Goal: Transaction & Acquisition: Subscribe to service/newsletter

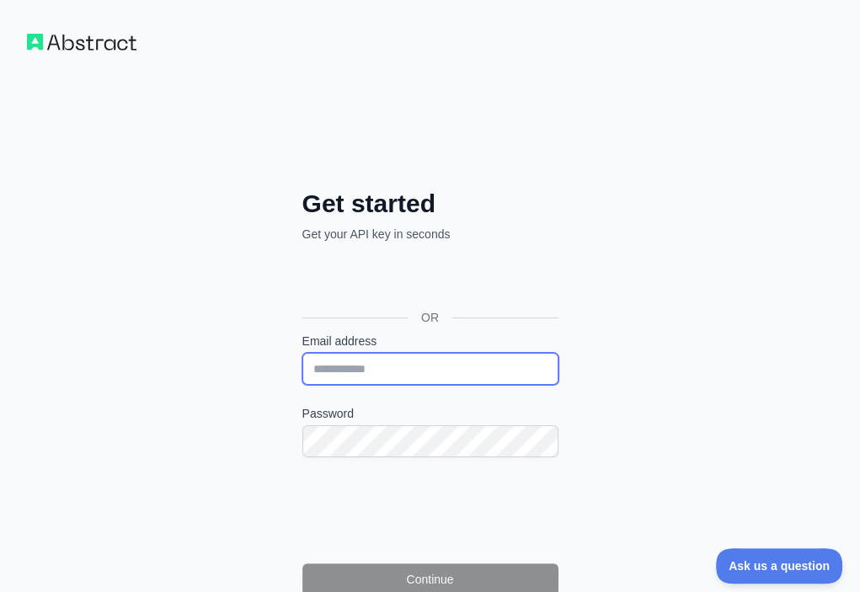
click at [302, 353] on input "Email address" at bounding box center [430, 369] width 256 height 32
paste input "**********"
type input "**********"
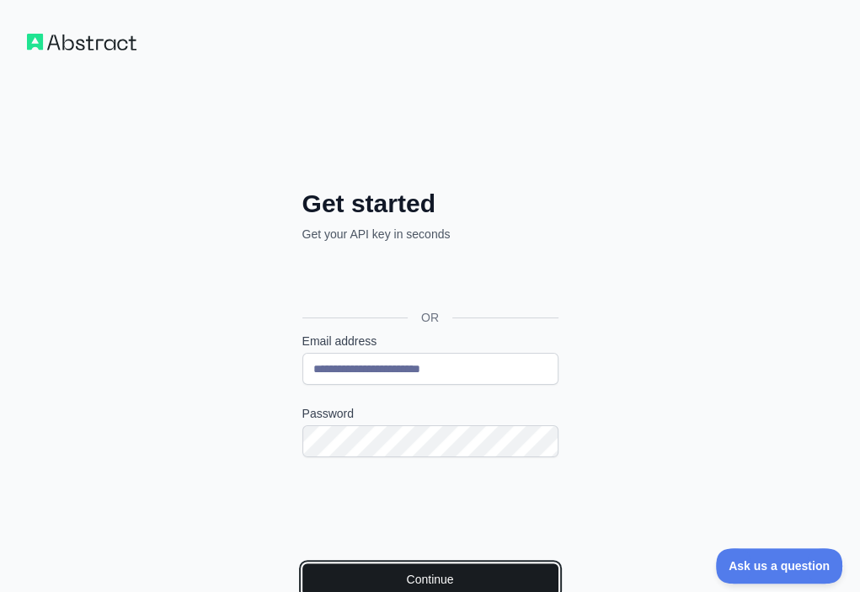
click at [327, 564] on button "Continue" at bounding box center [430, 580] width 256 height 32
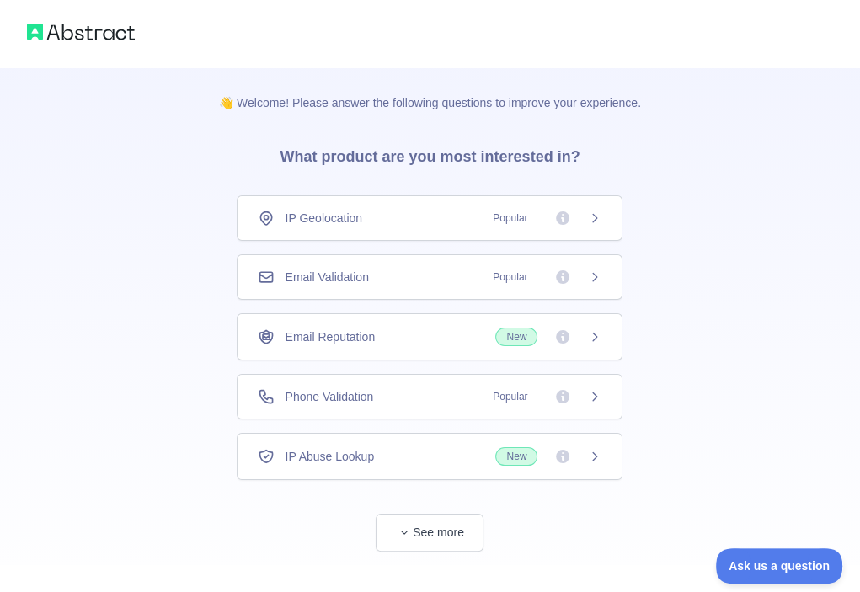
click at [429, 290] on div "Email Validation Popular" at bounding box center [430, 276] width 386 height 45
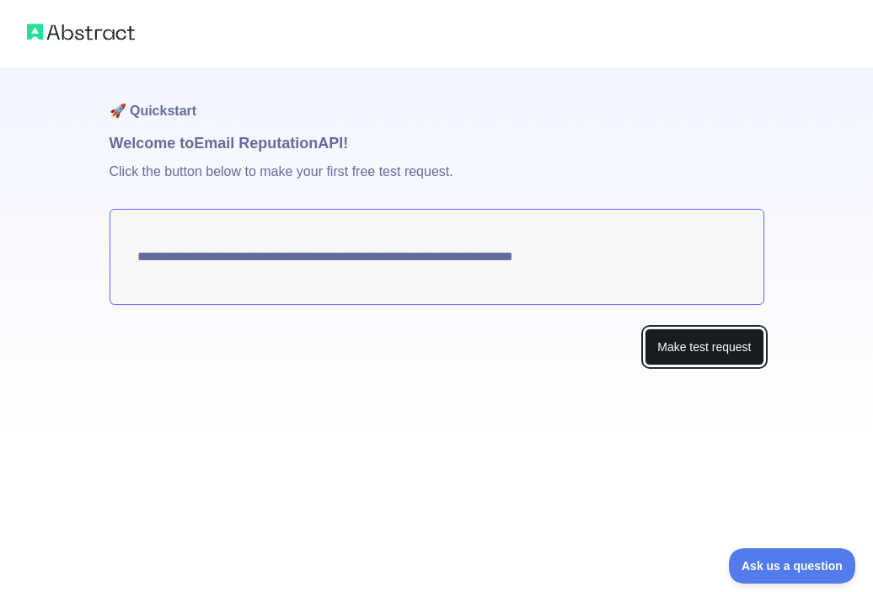
click at [656, 345] on button "Make test request" at bounding box center [703, 348] width 119 height 38
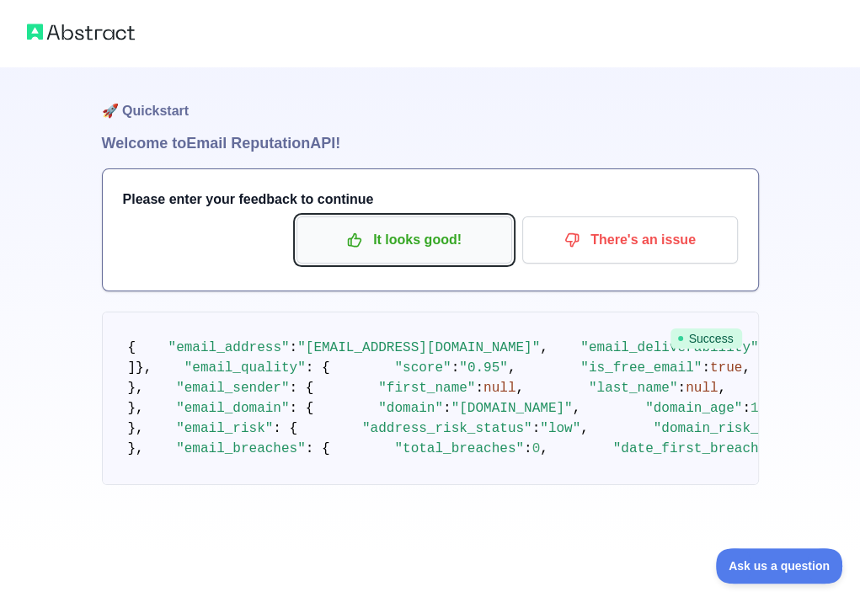
click at [418, 249] on p "It looks good!" at bounding box center [404, 240] width 190 height 29
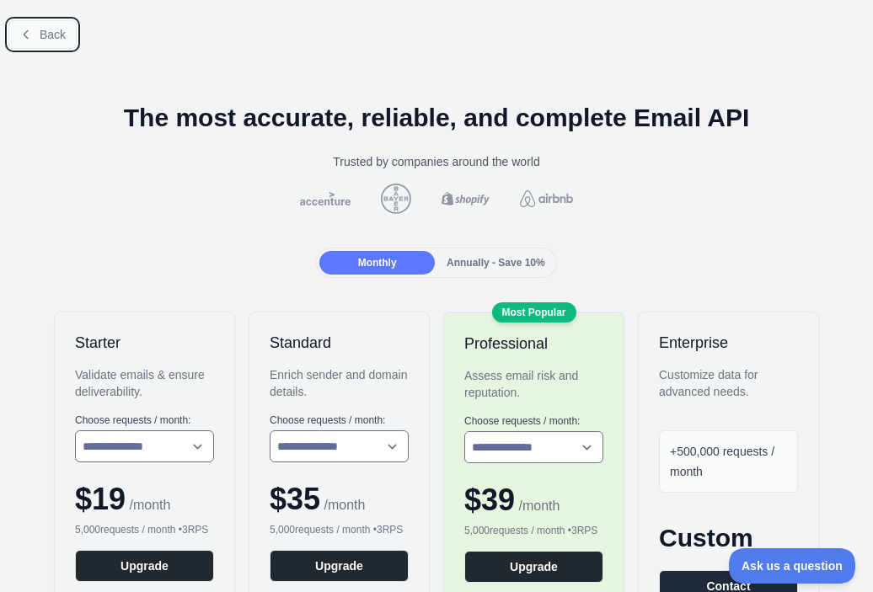
click at [60, 37] on span "Back" at bounding box center [53, 34] width 26 height 13
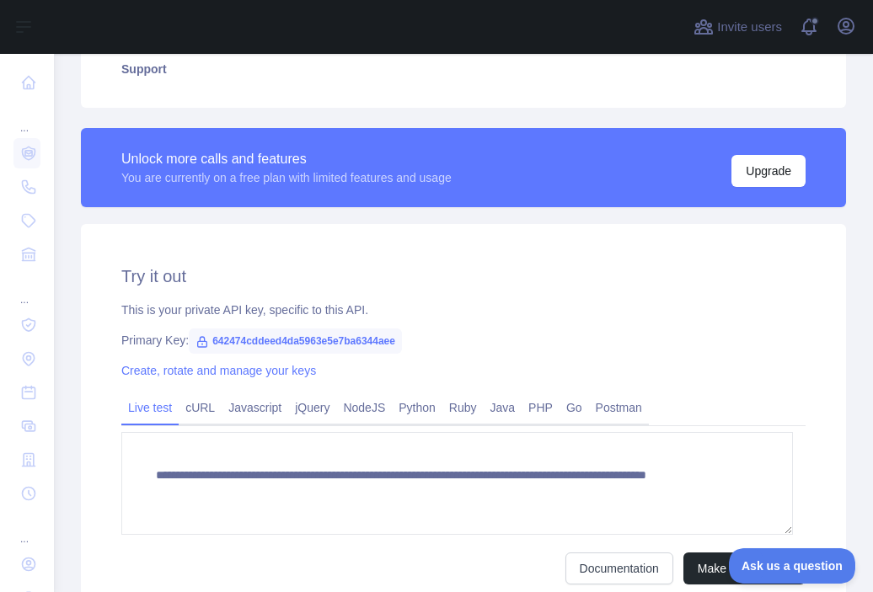
scroll to position [409, 0]
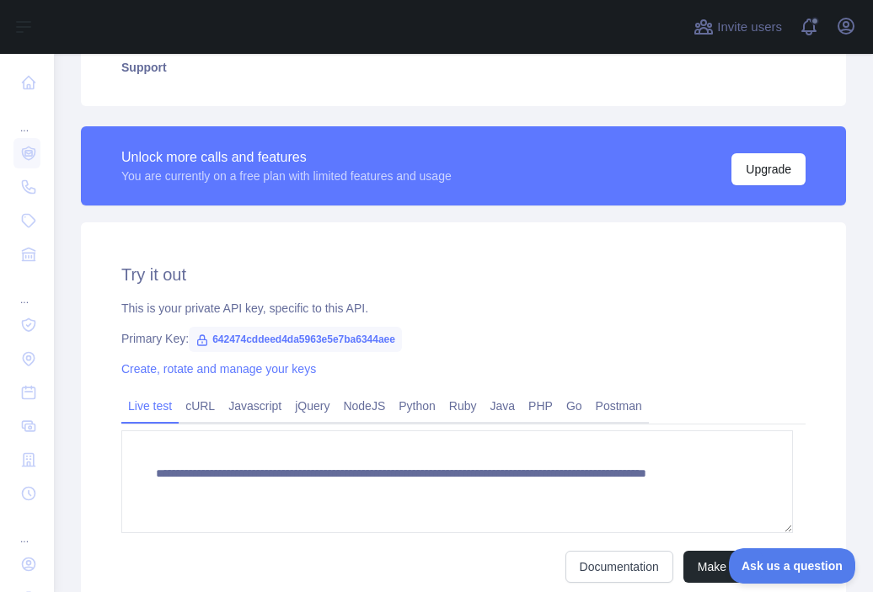
click at [374, 341] on span "642474cddeed4da5963e5e7ba6344aee" at bounding box center [295, 339] width 213 height 25
copy span "642474cddeed4da5963e5e7ba6344aee"
